Goal: Navigation & Orientation: Understand site structure

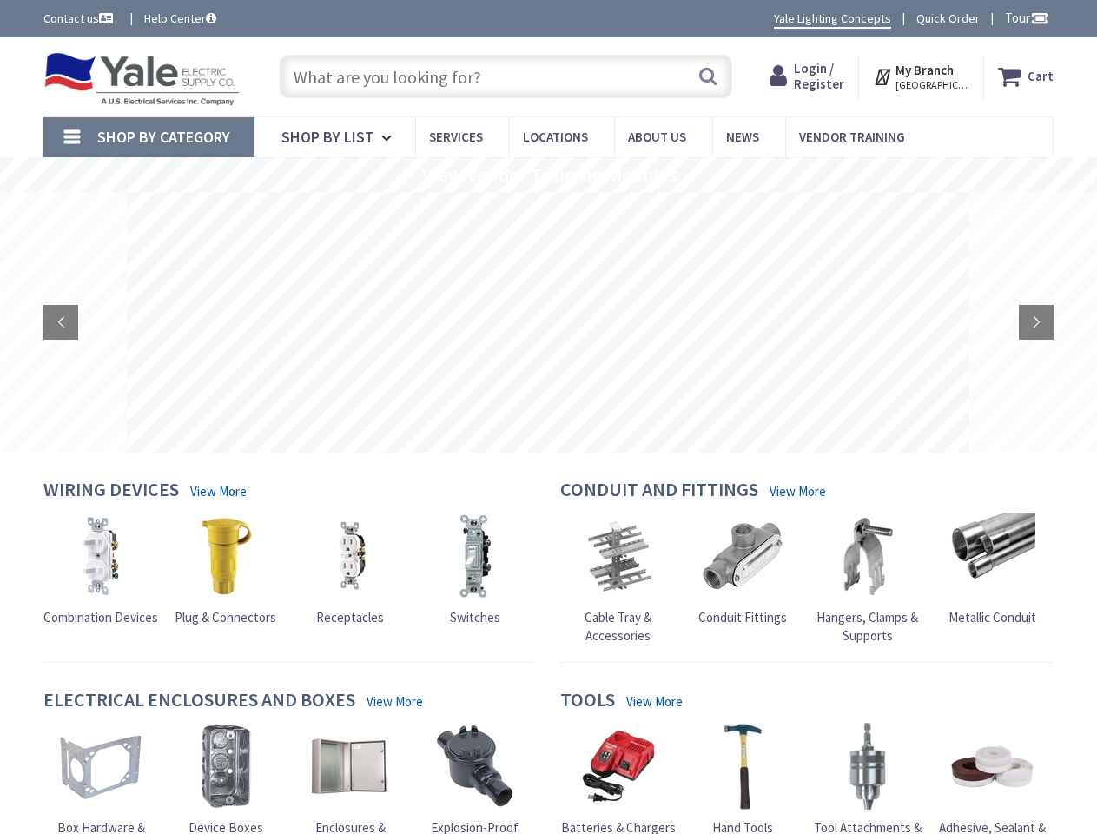
click at [548, 417] on rs-layer at bounding box center [548, 322] width 843 height 261
click at [1024, 17] on span "Tour" at bounding box center [1027, 18] width 44 height 17
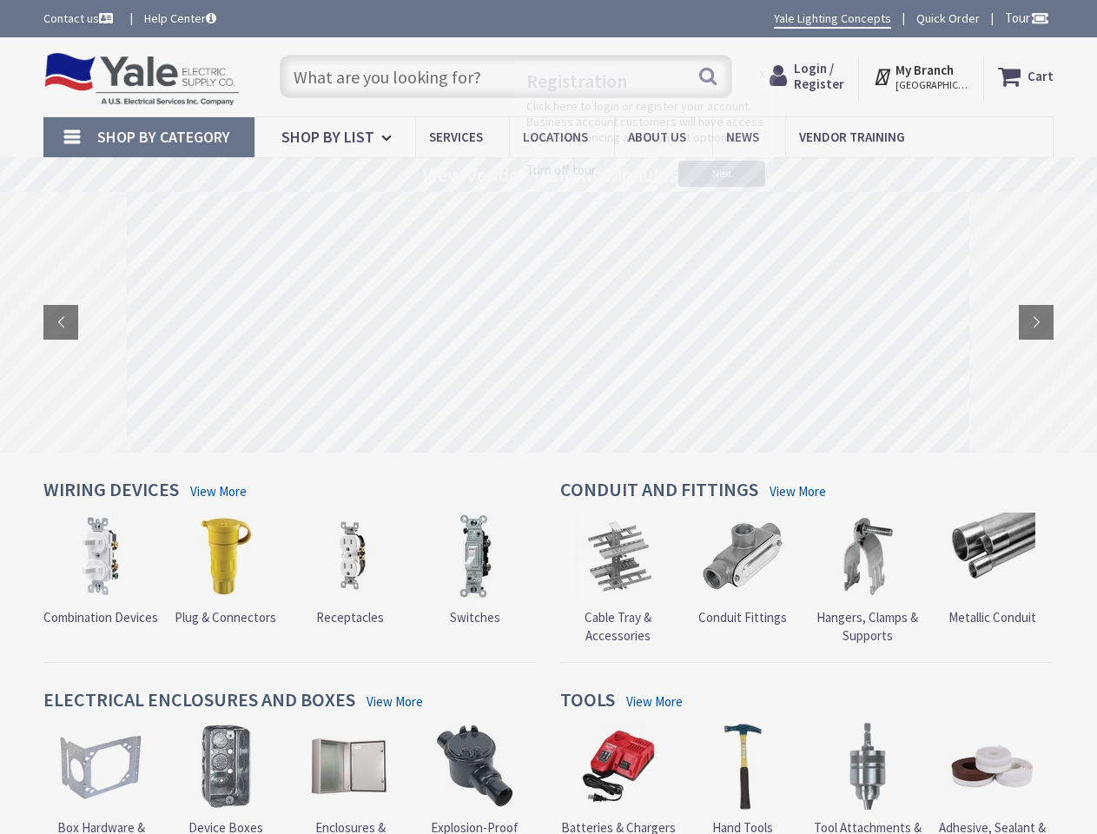
click at [1039, 17] on div at bounding box center [548, 417] width 1097 height 834
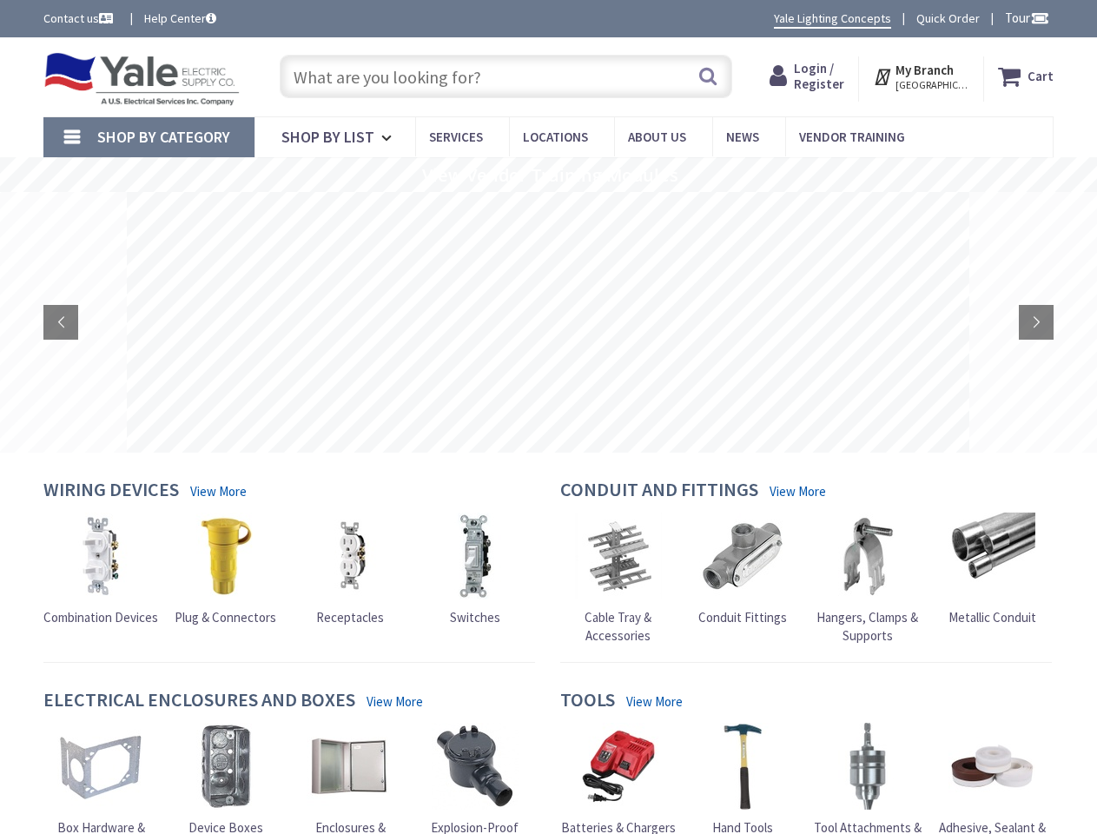
click at [923, 76] on strong "My Branch" at bounding box center [925, 70] width 58 height 17
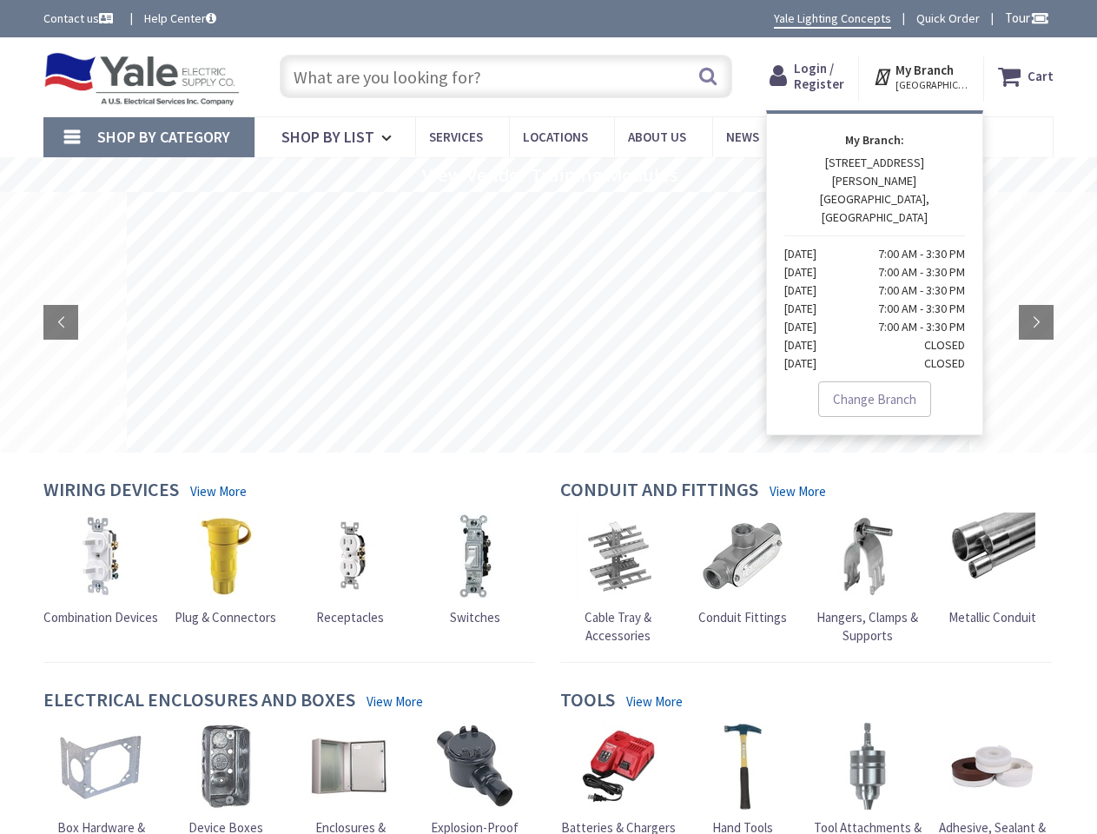
click at [149, 137] on span "Shop By Category" at bounding box center [163, 137] width 133 height 20
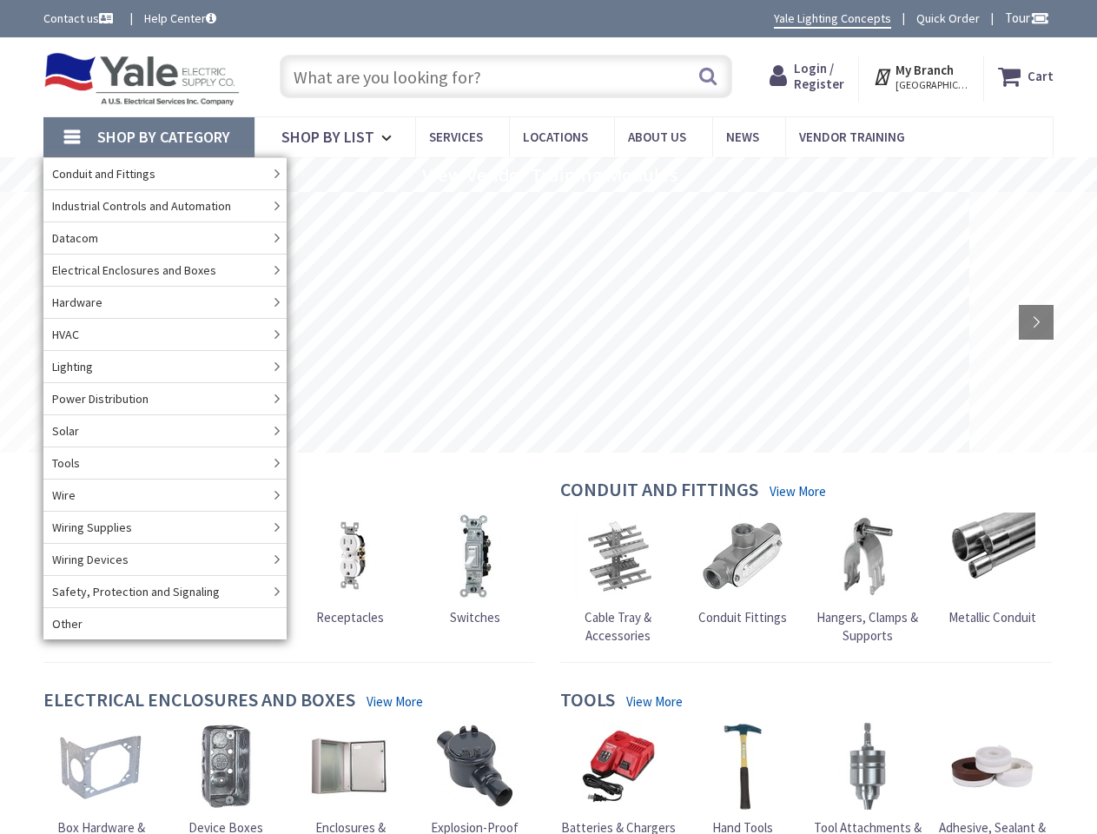
click at [548, 175] on rs-slide "View Vendor Training Modules" at bounding box center [548, 174] width 1097 height 35
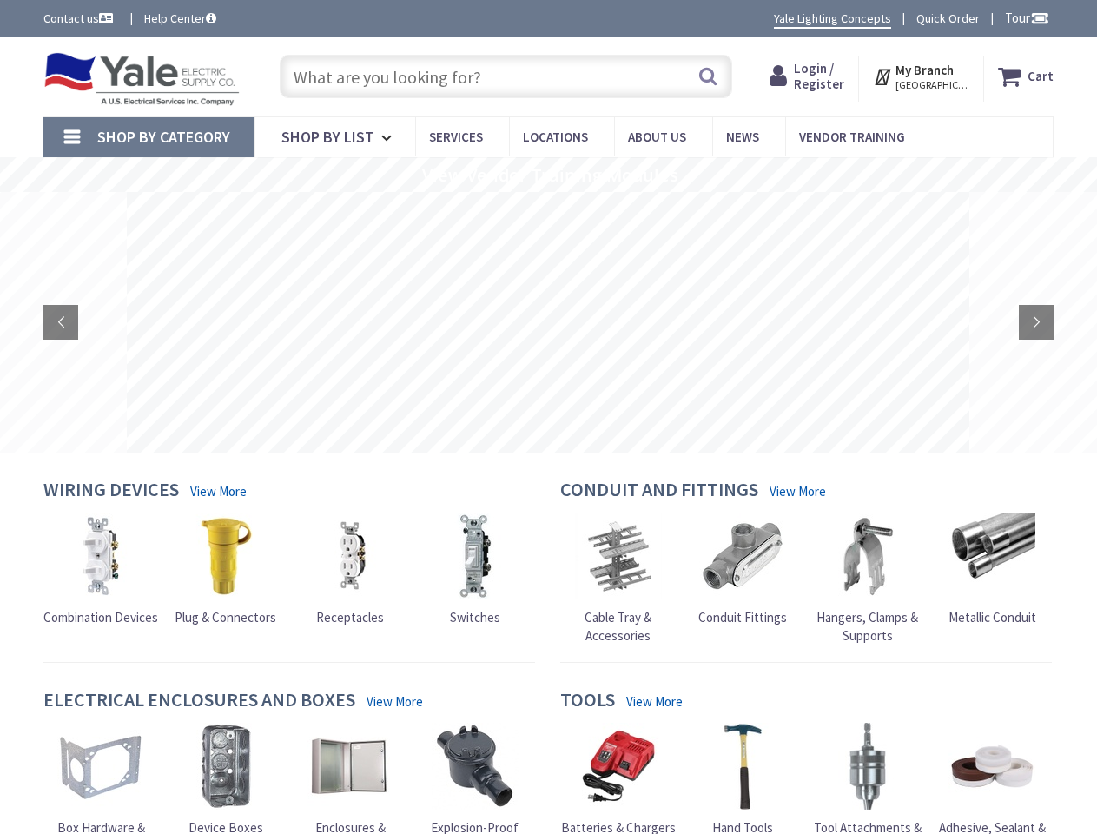
click at [548, 322] on rs-layer at bounding box center [548, 322] width 843 height 261
click at [61, 322] on rs-arrow at bounding box center [60, 322] width 35 height 35
click at [1036, 322] on rs-arrow at bounding box center [1036, 322] width 35 height 35
